Goal: Navigation & Orientation: Find specific page/section

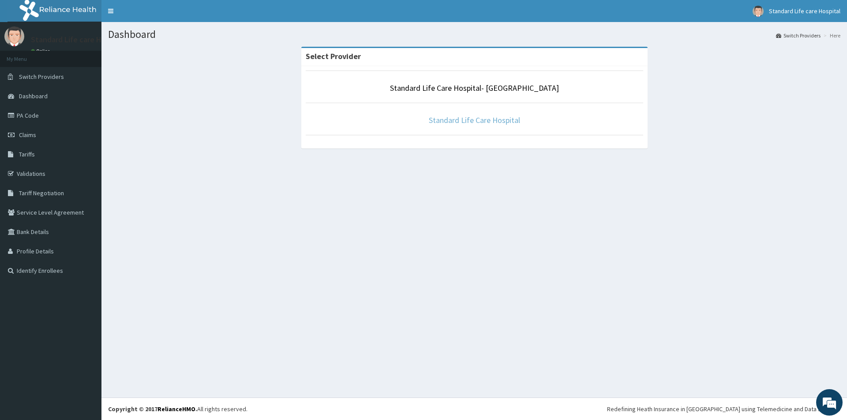
click at [490, 120] on link "Standard Life Care Hospital" at bounding box center [474, 120] width 91 height 10
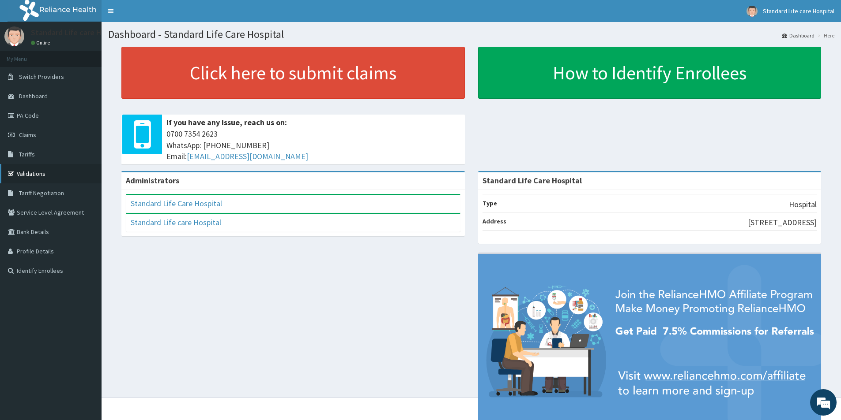
click at [43, 178] on link "Validations" at bounding box center [50, 173] width 101 height 19
click at [53, 114] on link "PA Code" at bounding box center [50, 115] width 101 height 19
